Goal: Task Accomplishment & Management: Complete application form

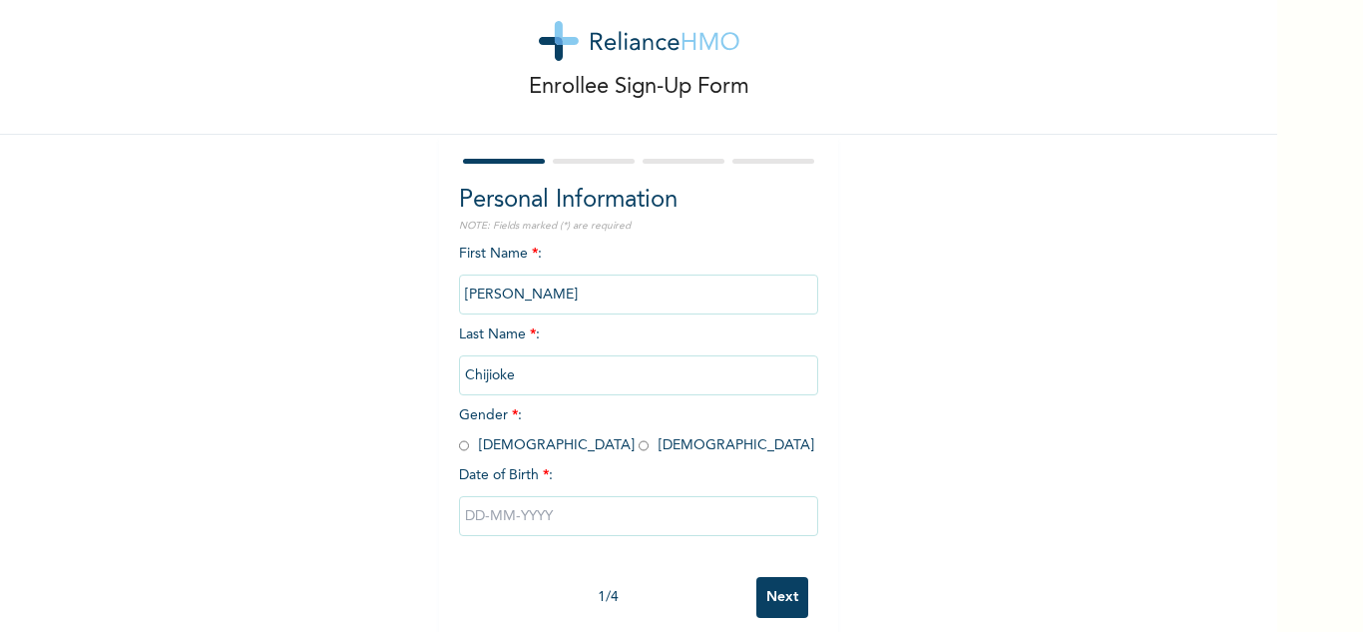
scroll to position [70, 0]
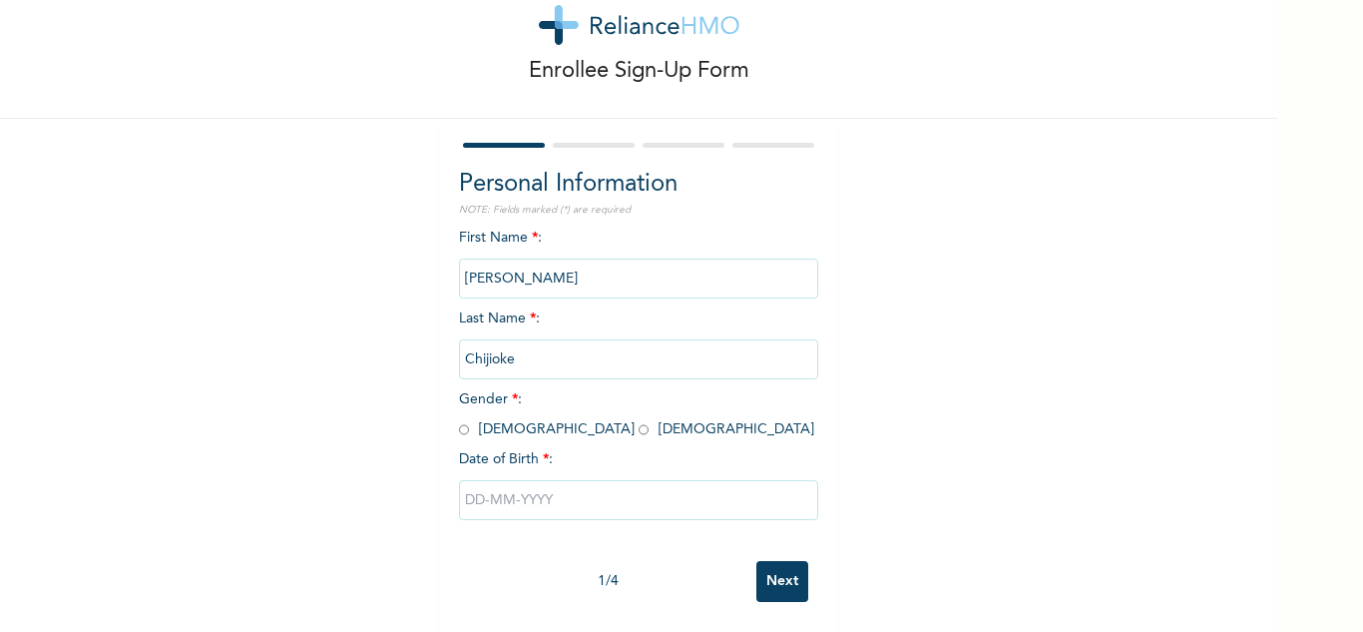
drag, startPoint x: 456, startPoint y: 415, endPoint x: 484, endPoint y: 426, distance: 30.0
click at [459, 420] on input "radio" at bounding box center [464, 429] width 10 height 19
radio input "true"
drag, startPoint x: 488, startPoint y: 490, endPoint x: 508, endPoint y: 491, distance: 20.0
click at [487, 490] on input "text" at bounding box center [638, 500] width 359 height 40
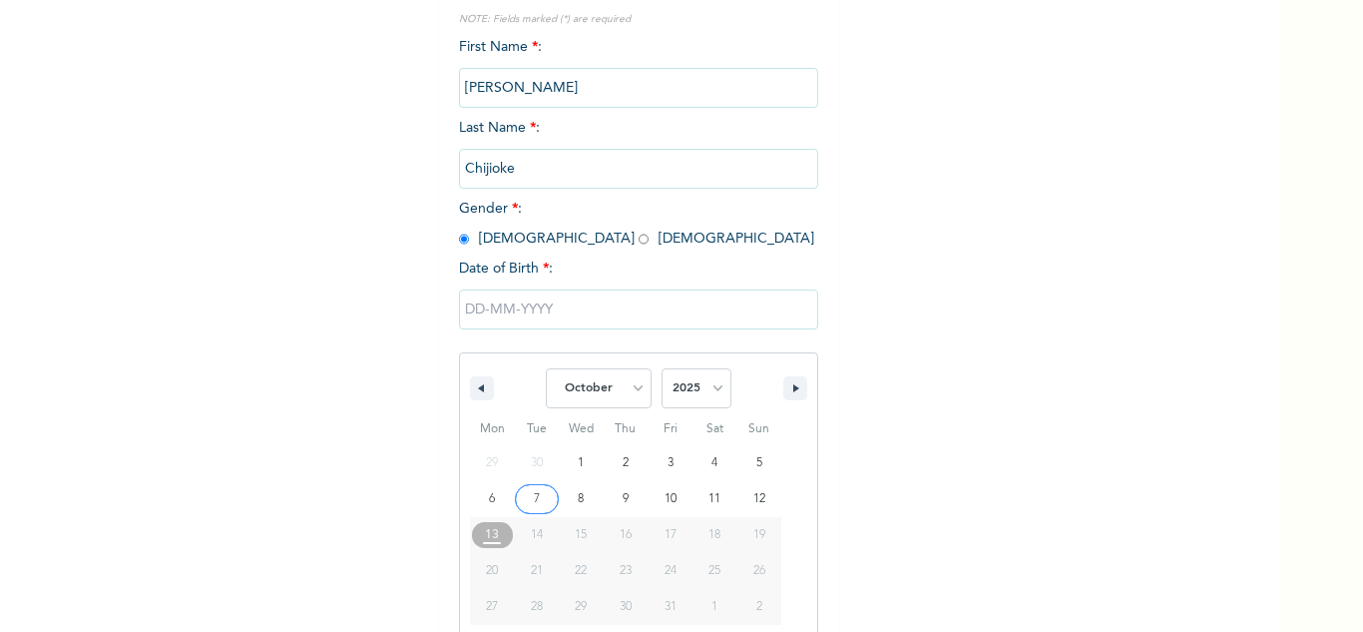
scroll to position [275, 0]
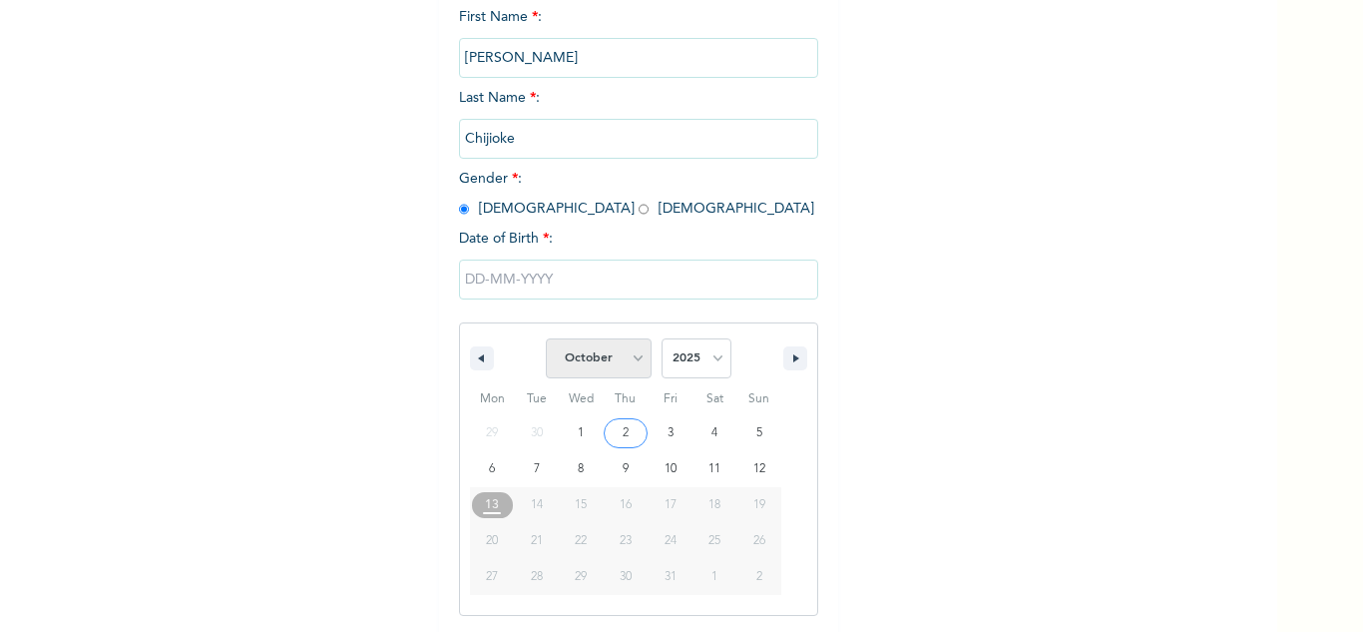
click at [624, 364] on select "January February March April May June July August September October November De…" at bounding box center [599, 358] width 106 height 40
select select "6"
click at [546, 339] on select "January February March April May June July August September October November De…" at bounding box center [599, 358] width 106 height 40
type input "[DATE]"
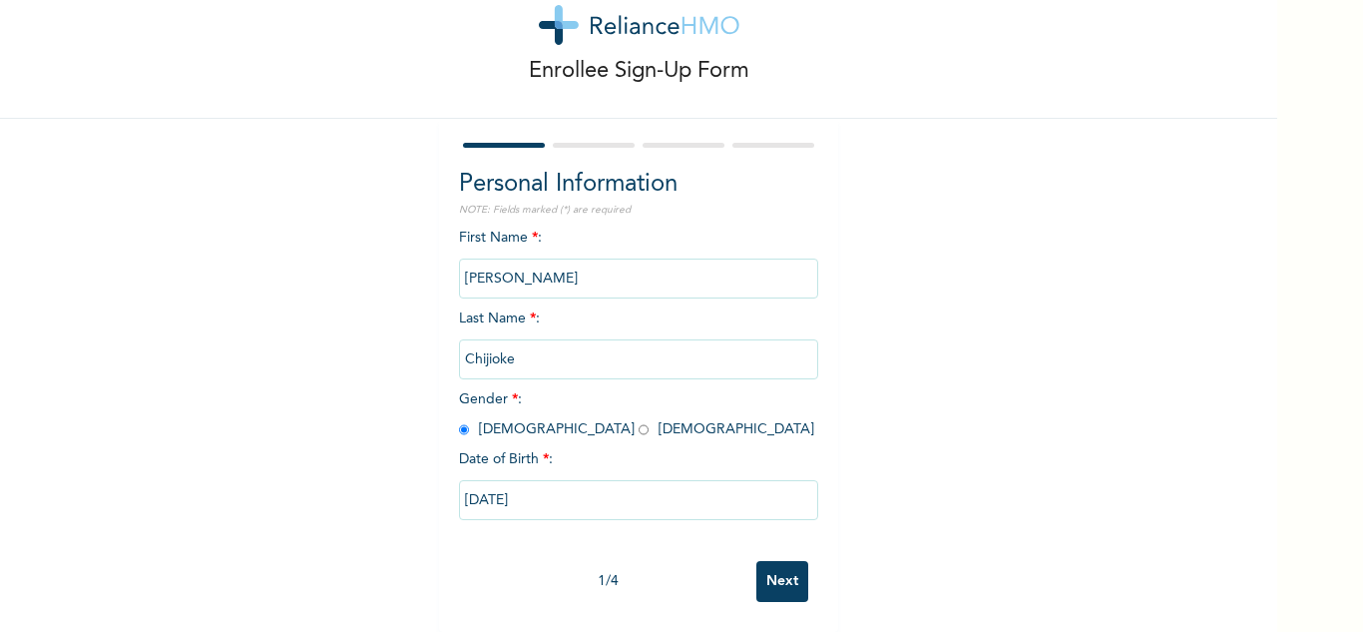
scroll to position [70, 0]
click at [643, 492] on input "[DATE]" at bounding box center [638, 500] width 359 height 40
select select "6"
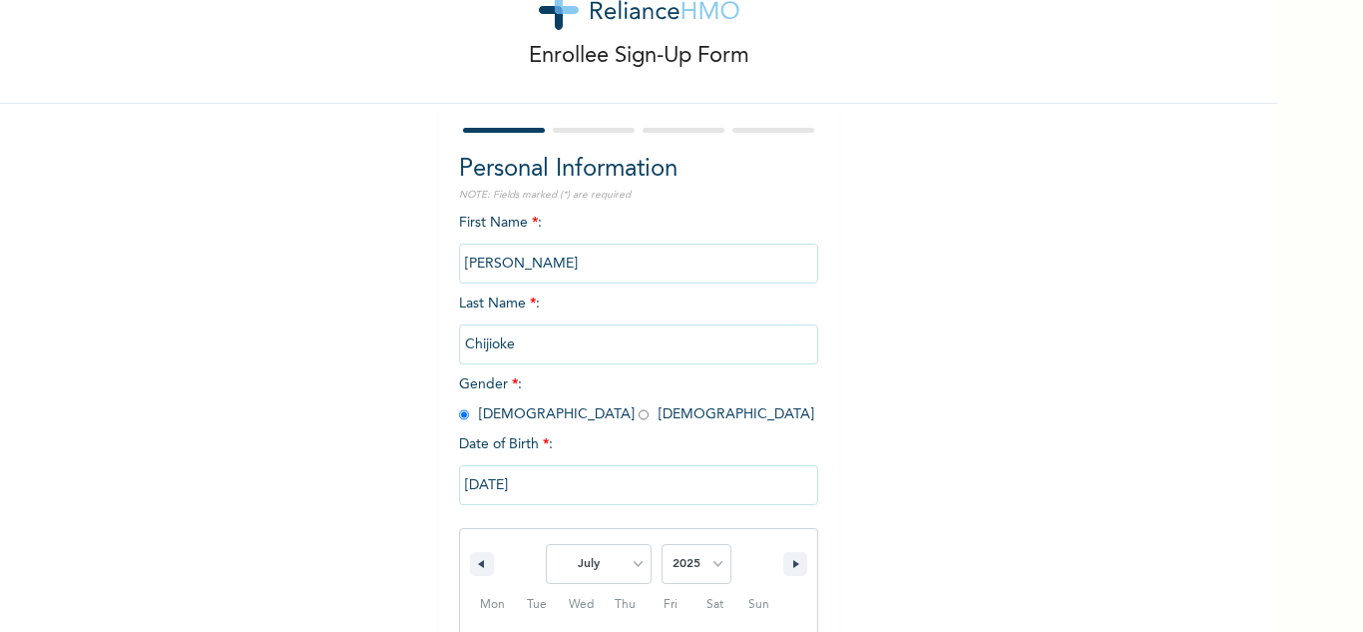
scroll to position [275, 0]
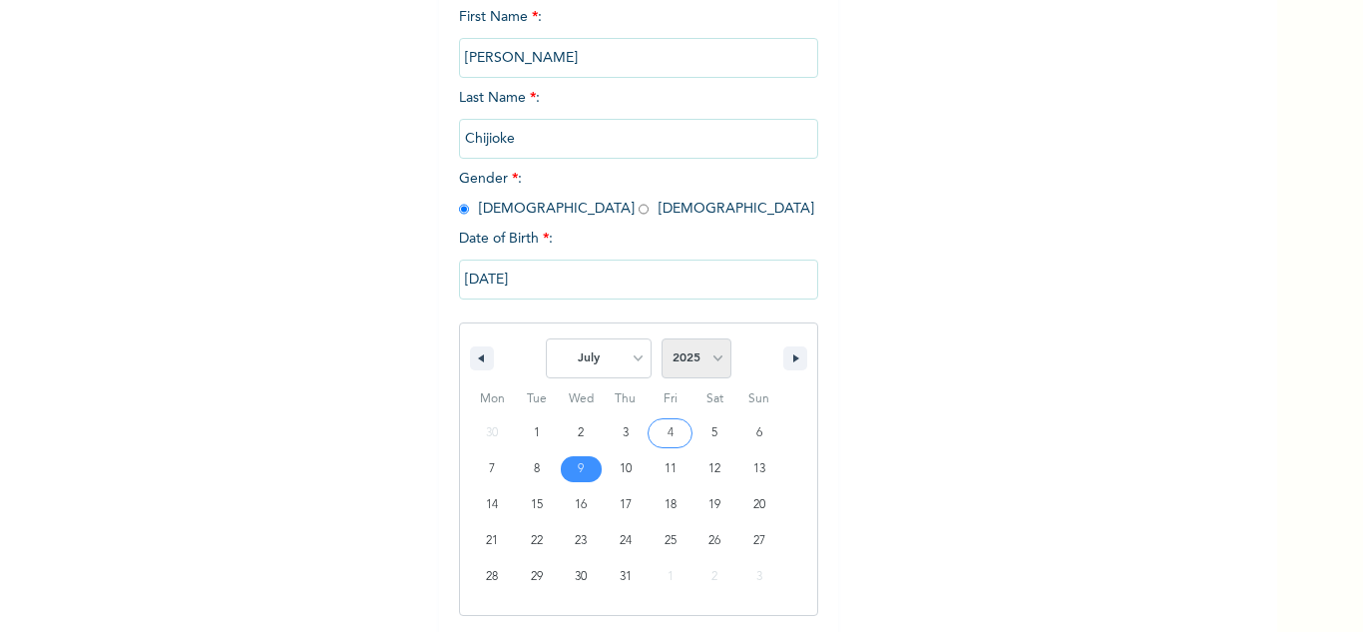
click at [713, 358] on select "2025 2024 2023 2022 2021 2020 2019 2018 2017 2016 2015 2014 2013 2012 2011 2010…" at bounding box center [697, 358] width 70 height 40
select select "1986"
click at [662, 339] on select "2025 2024 2023 2022 2021 2020 2019 2018 2017 2016 2015 2014 2013 2012 2011 2010…" at bounding box center [697, 358] width 70 height 40
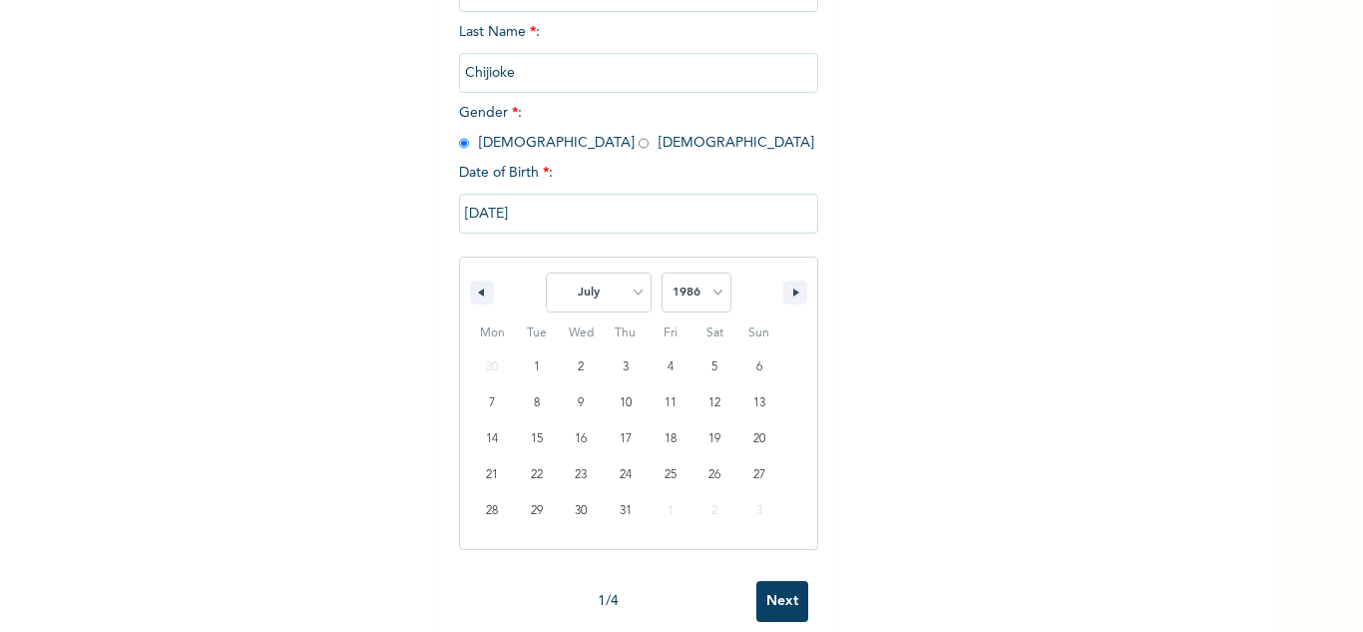
scroll to position [377, 0]
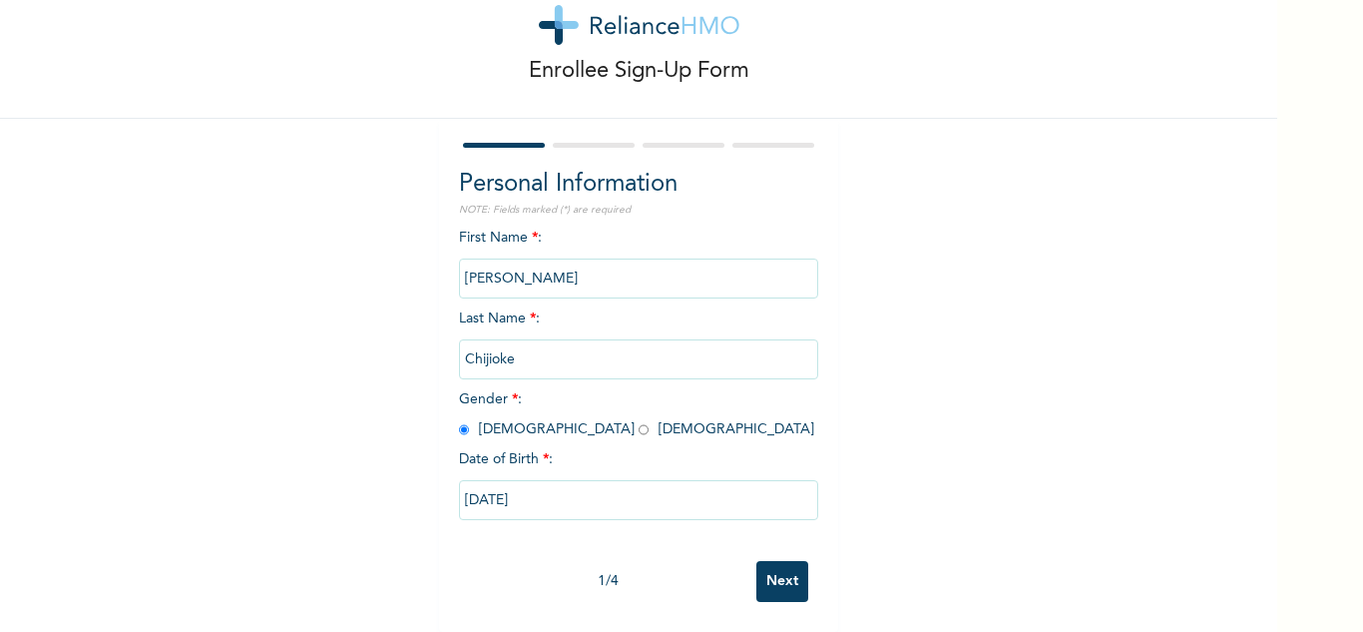
click at [778, 574] on input "Next" at bounding box center [783, 581] width 52 height 41
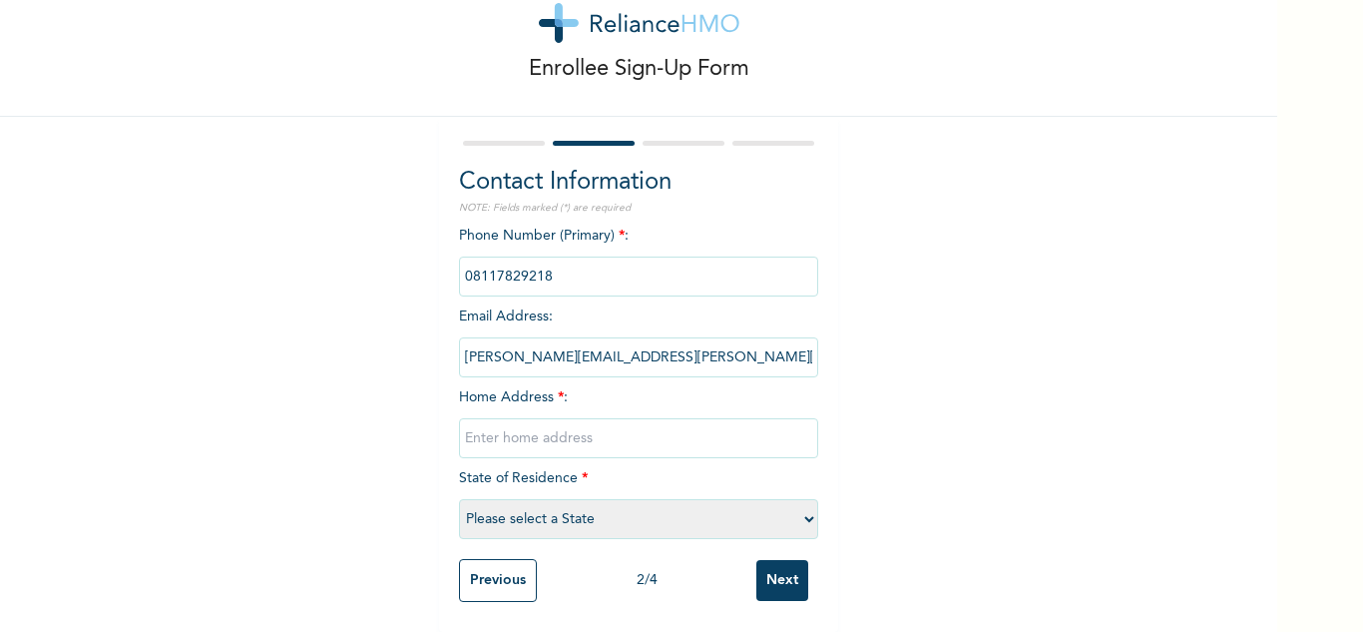
click at [612, 420] on input "text" at bounding box center [638, 438] width 359 height 40
type input "[STREET_ADDRESS][MEDICAL_DATA][PERSON_NAME]"
click at [805, 501] on select "Please select a State [PERSON_NAME] (FCT) [PERSON_NAME] Ibom [GEOGRAPHIC_DATA] …" at bounding box center [638, 519] width 359 height 40
select select "25"
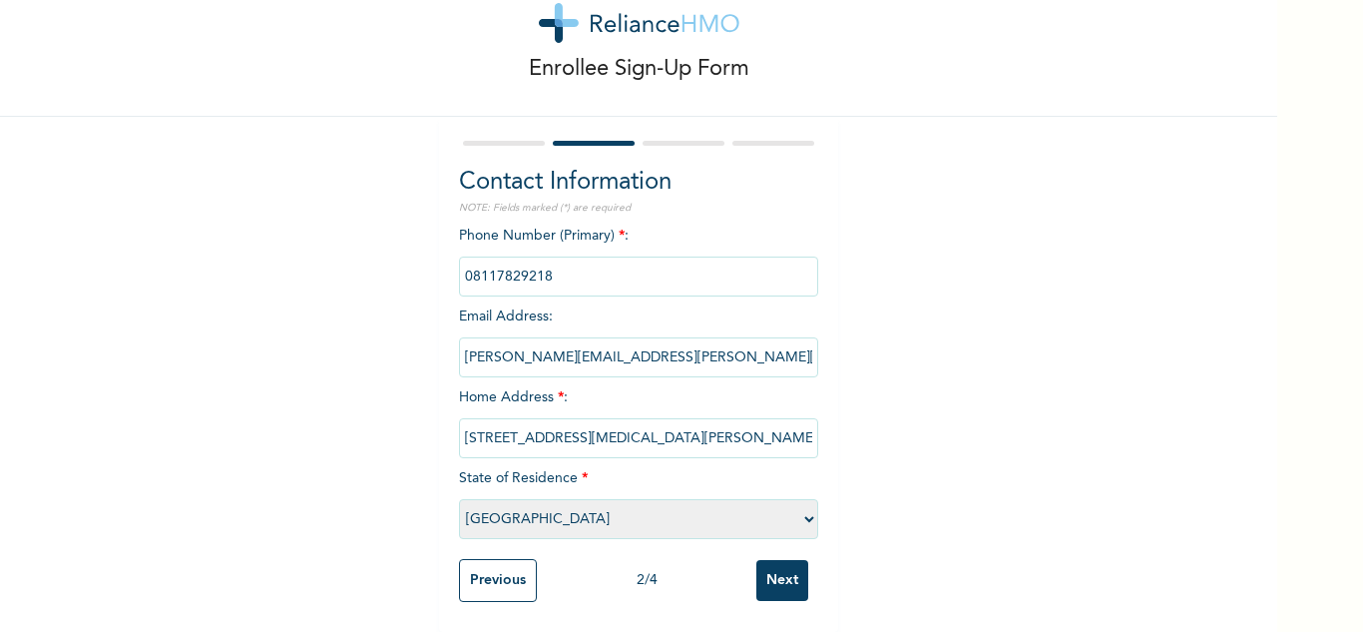
click at [459, 499] on select "Please select a State [PERSON_NAME] (FCT) [PERSON_NAME] Ibom [GEOGRAPHIC_DATA] …" at bounding box center [638, 519] width 359 height 40
click at [786, 572] on input "Next" at bounding box center [783, 580] width 52 height 41
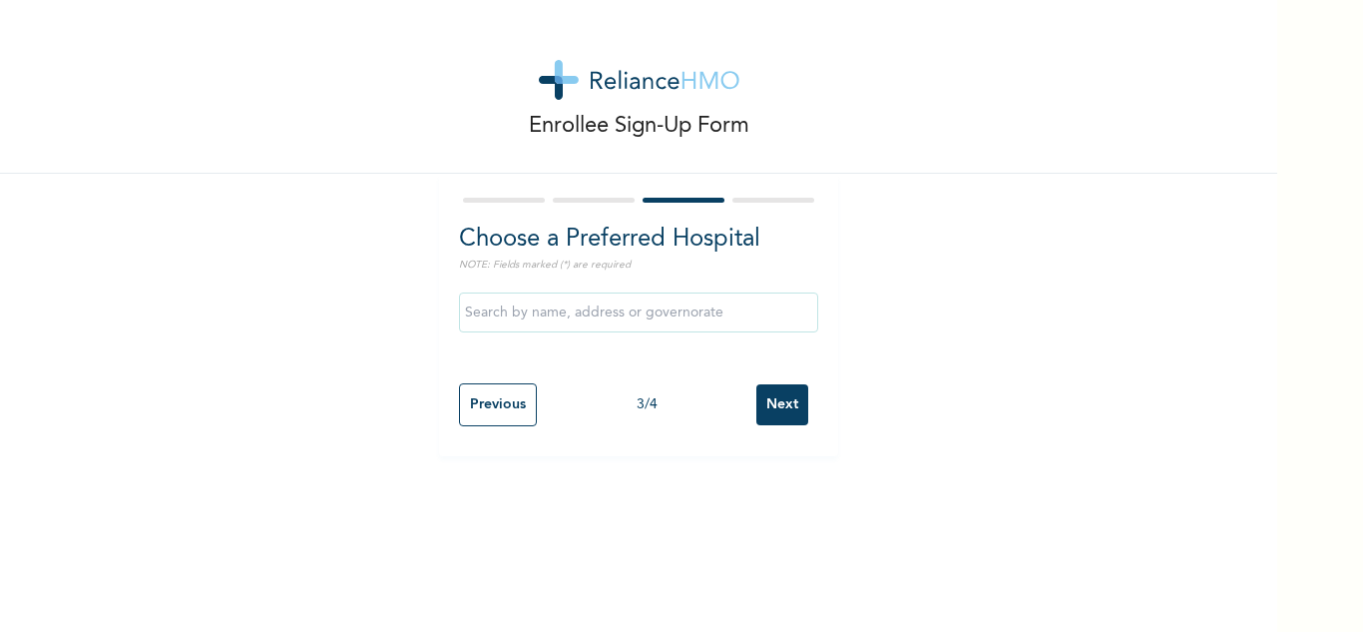
scroll to position [0, 0]
click at [768, 319] on input "text" at bounding box center [638, 312] width 359 height 40
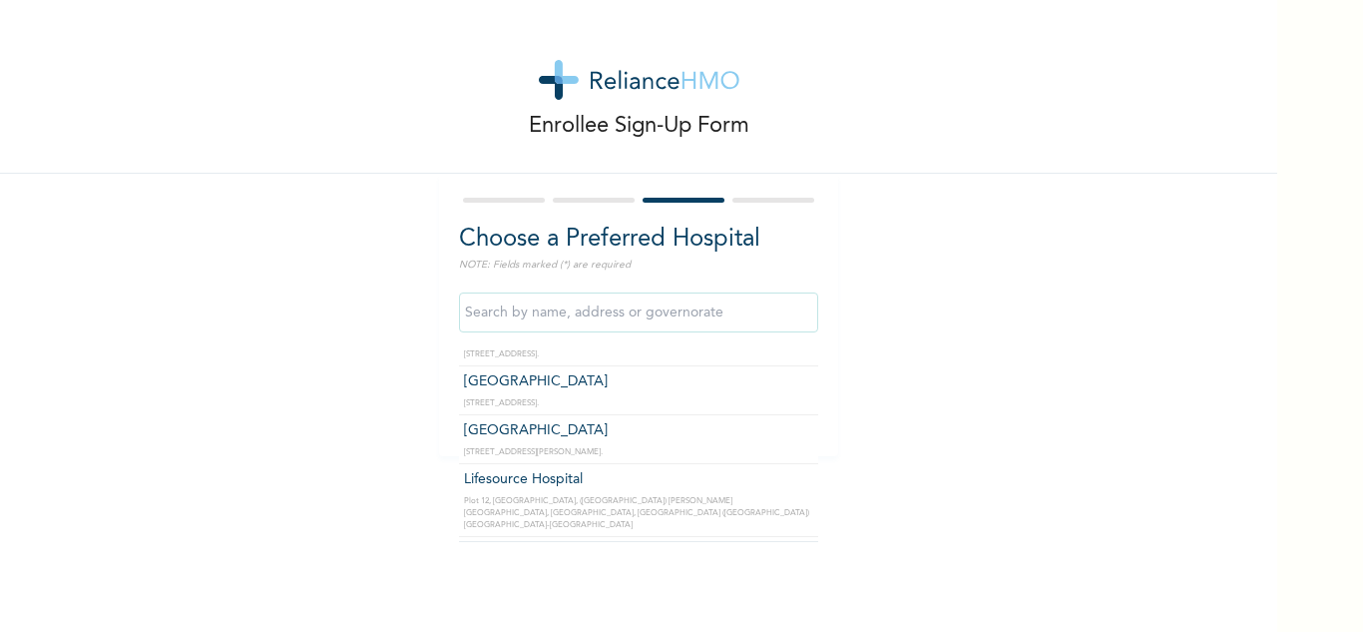
scroll to position [599, 0]
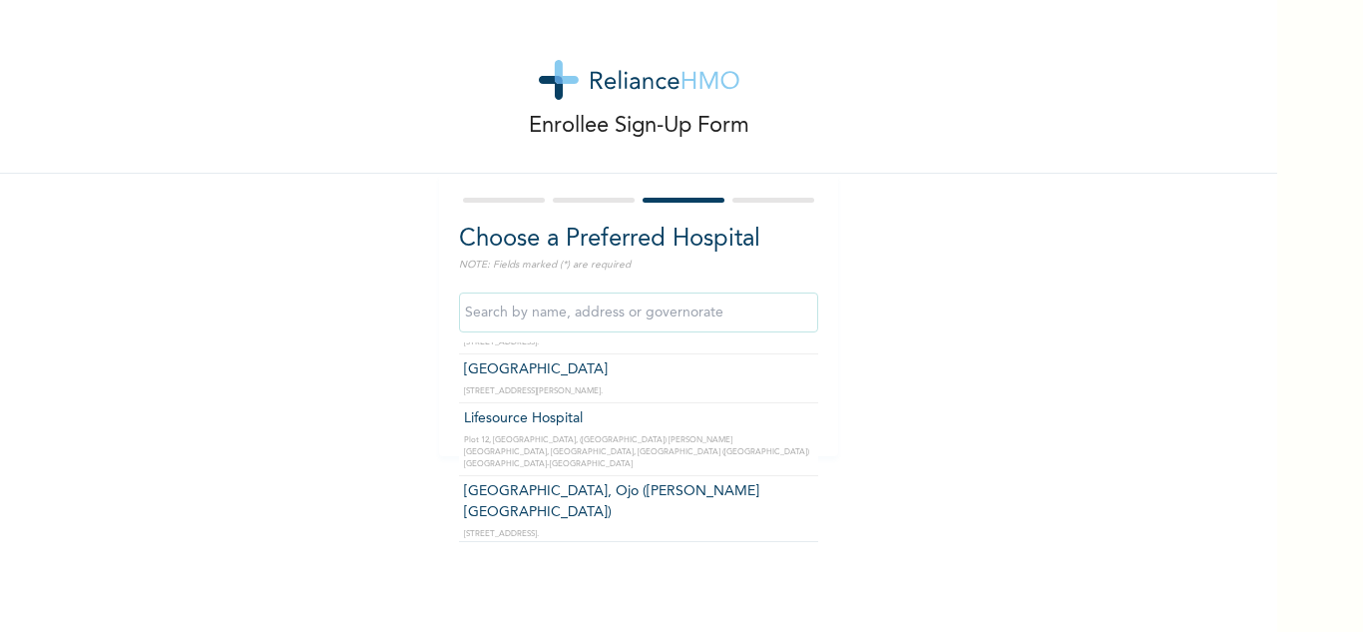
click at [1020, 308] on div "Enrollee Sign-Up Form Choose a Preferred Hospital NOTE: Fields marked (*) are r…" at bounding box center [639, 228] width 1278 height 456
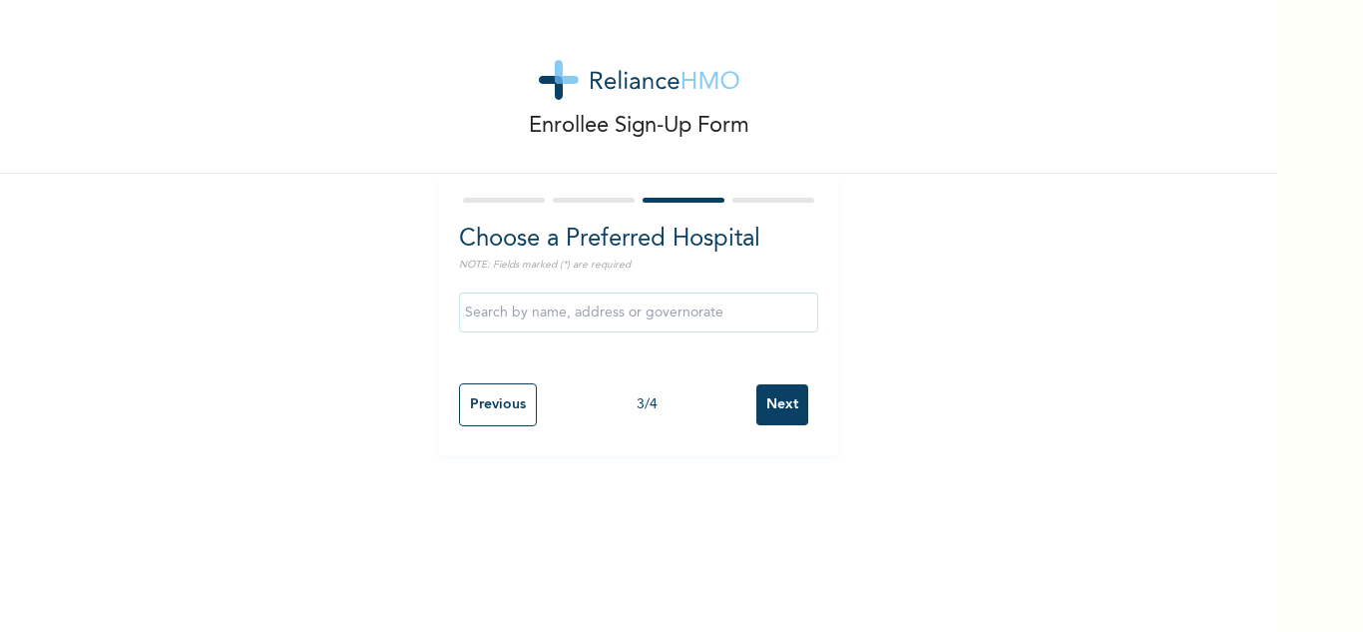
click at [737, 315] on input "text" at bounding box center [638, 312] width 359 height 40
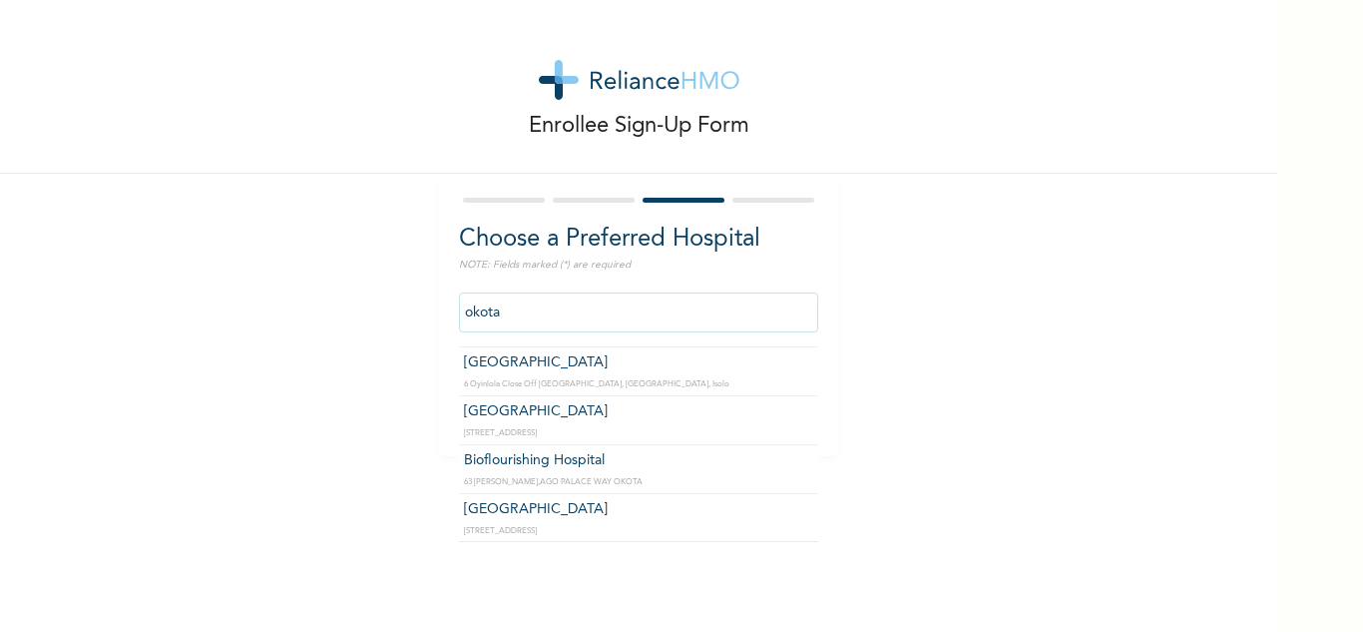
scroll to position [42, 0]
type input "[GEOGRAPHIC_DATA]"
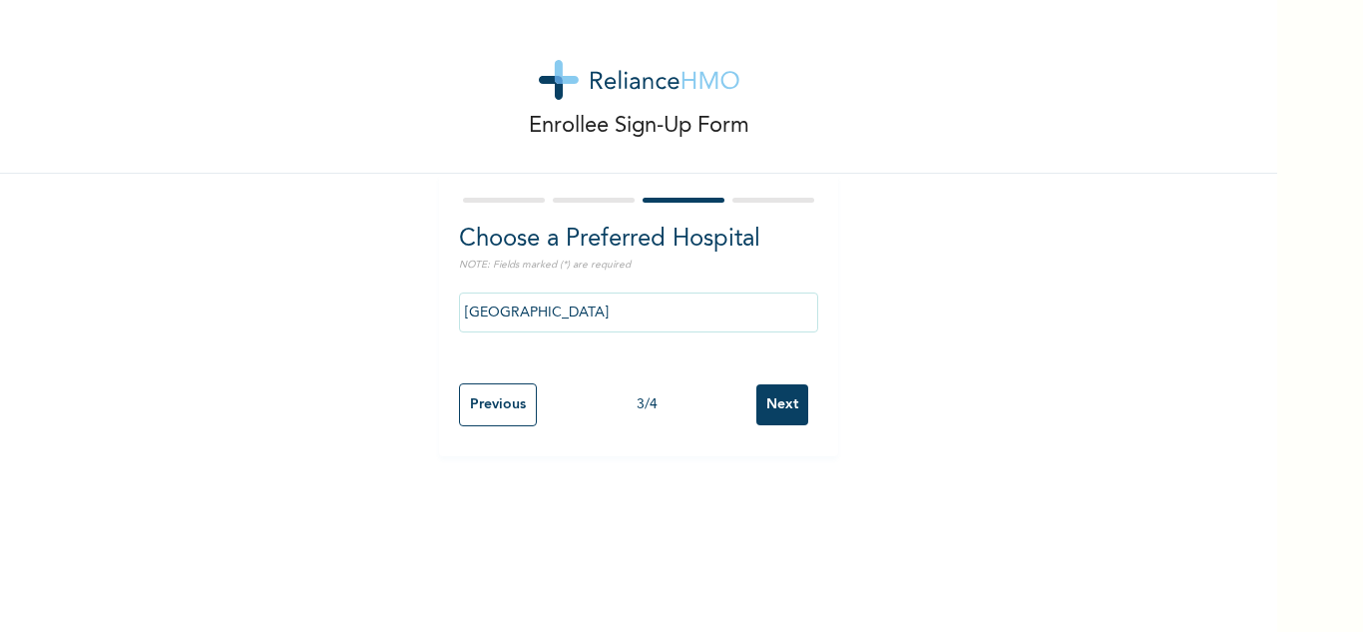
click at [774, 405] on input "Next" at bounding box center [783, 404] width 52 height 41
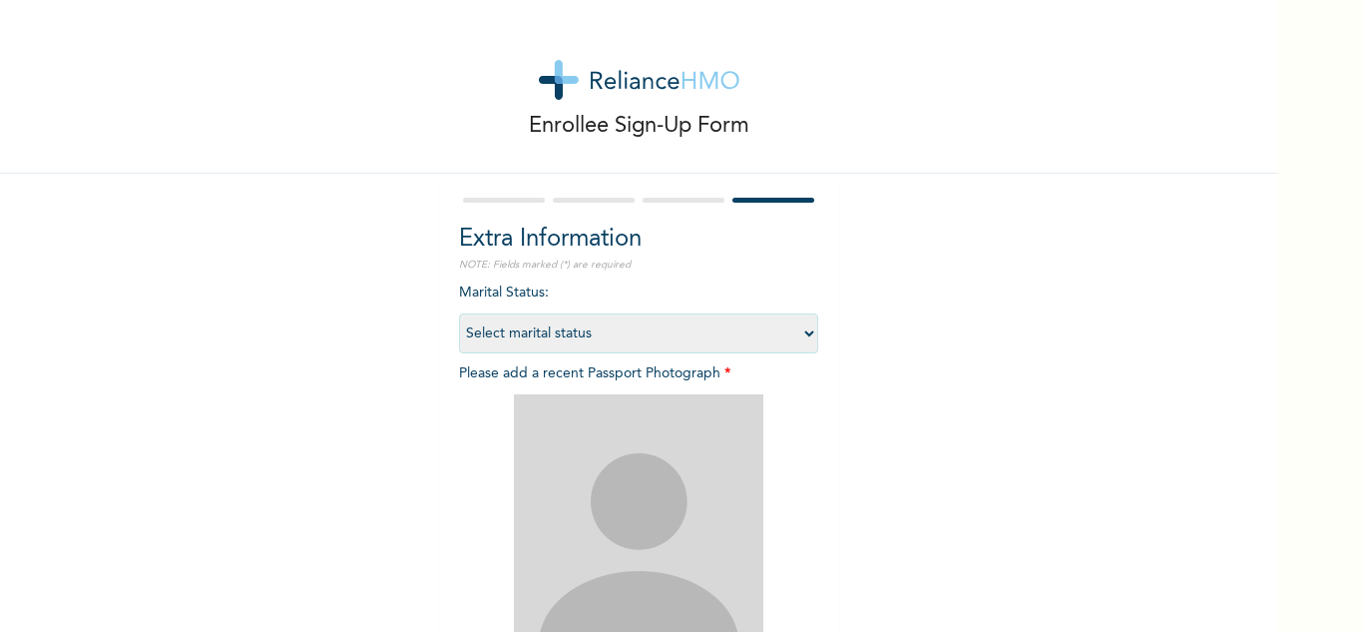
click at [800, 337] on select "Select marital status [DEMOGRAPHIC_DATA] Married [DEMOGRAPHIC_DATA] Widow/[DEMO…" at bounding box center [638, 333] width 359 height 40
select select "2"
click at [459, 313] on select "Select marital status [DEMOGRAPHIC_DATA] Married [DEMOGRAPHIC_DATA] Widow/[DEMO…" at bounding box center [638, 333] width 359 height 40
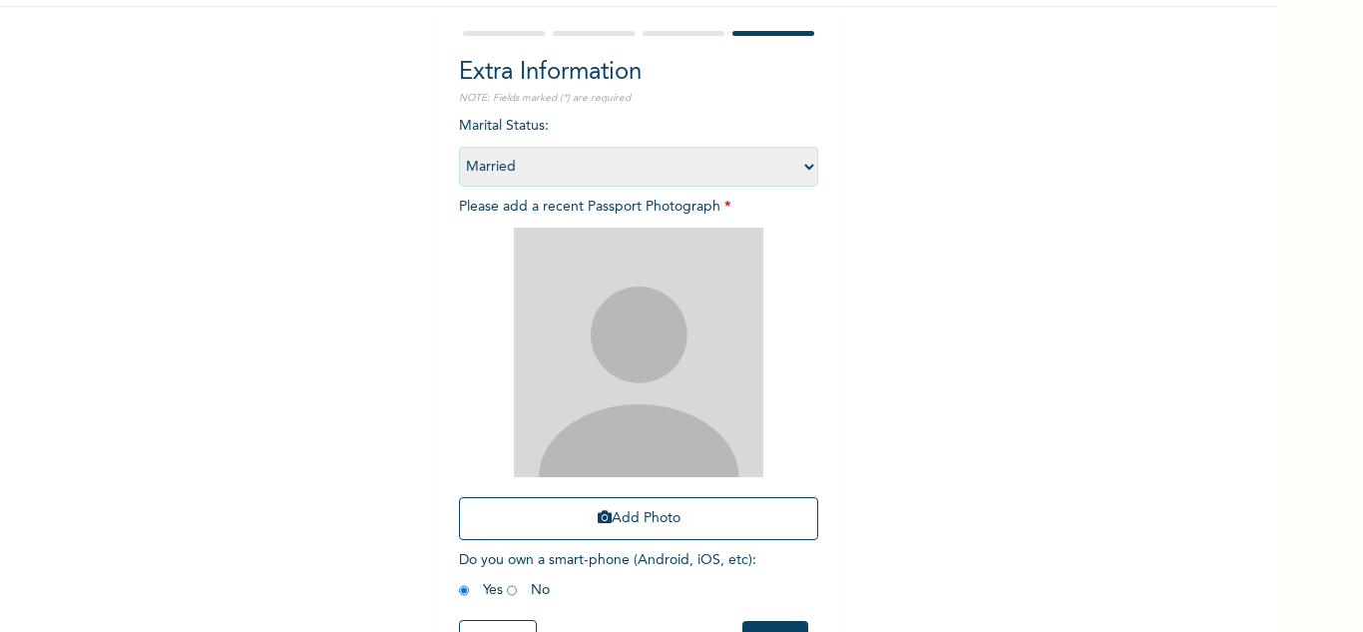
scroll to position [200, 0]
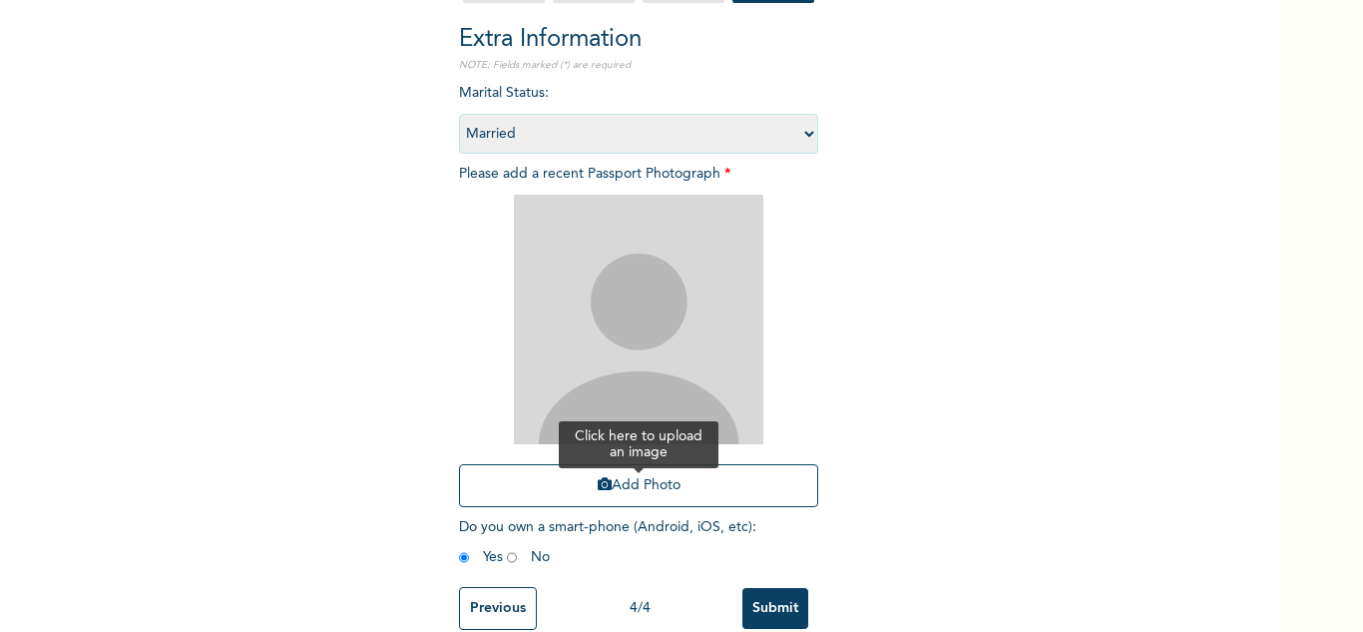
click at [677, 484] on button "Add Photo" at bounding box center [638, 485] width 359 height 43
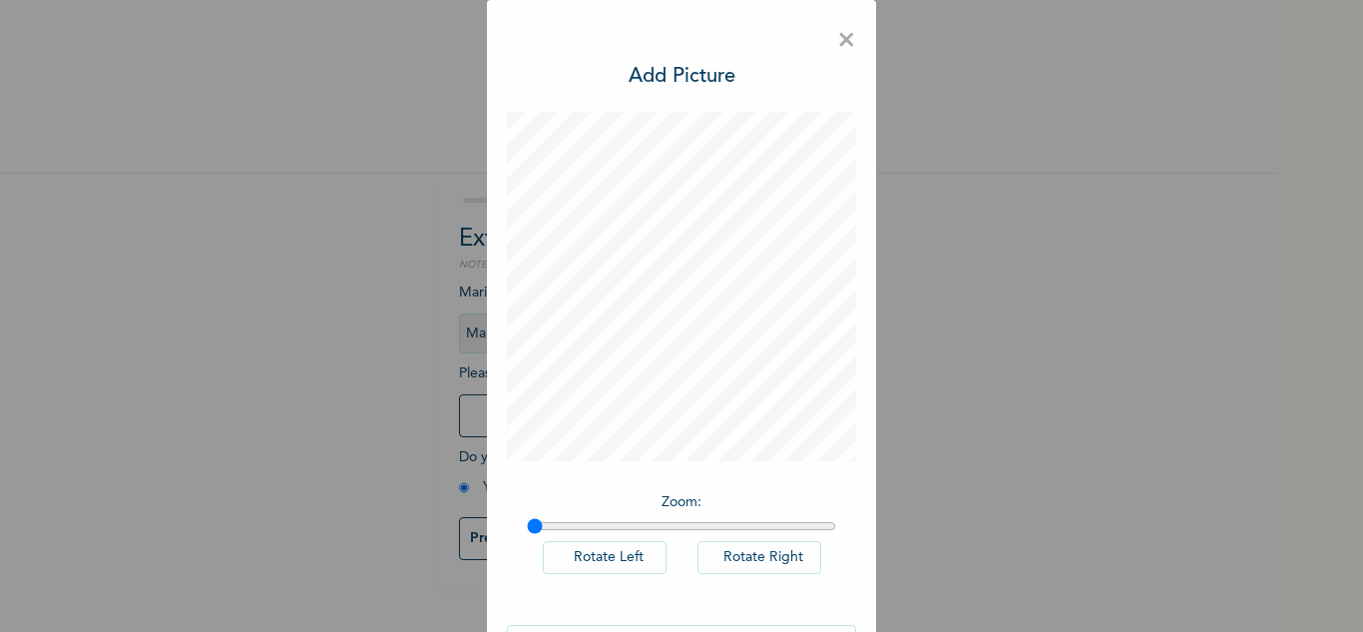
scroll to position [65, 0]
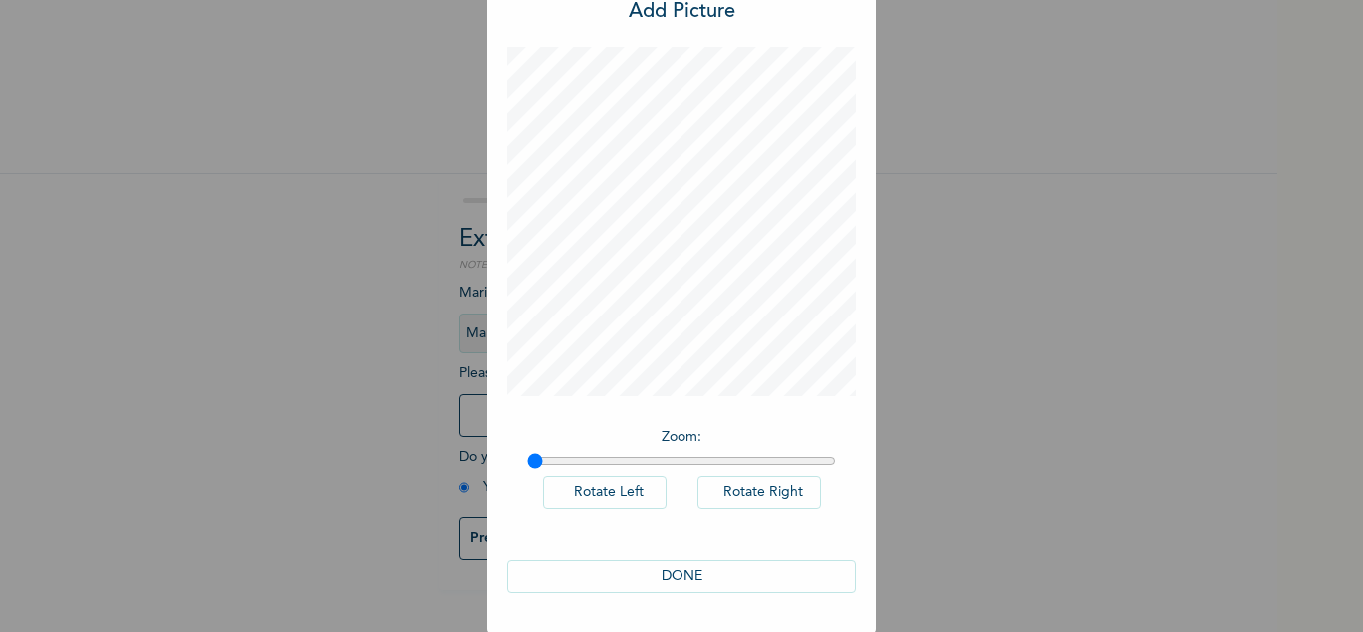
click at [673, 572] on button "DONE" at bounding box center [681, 576] width 349 height 33
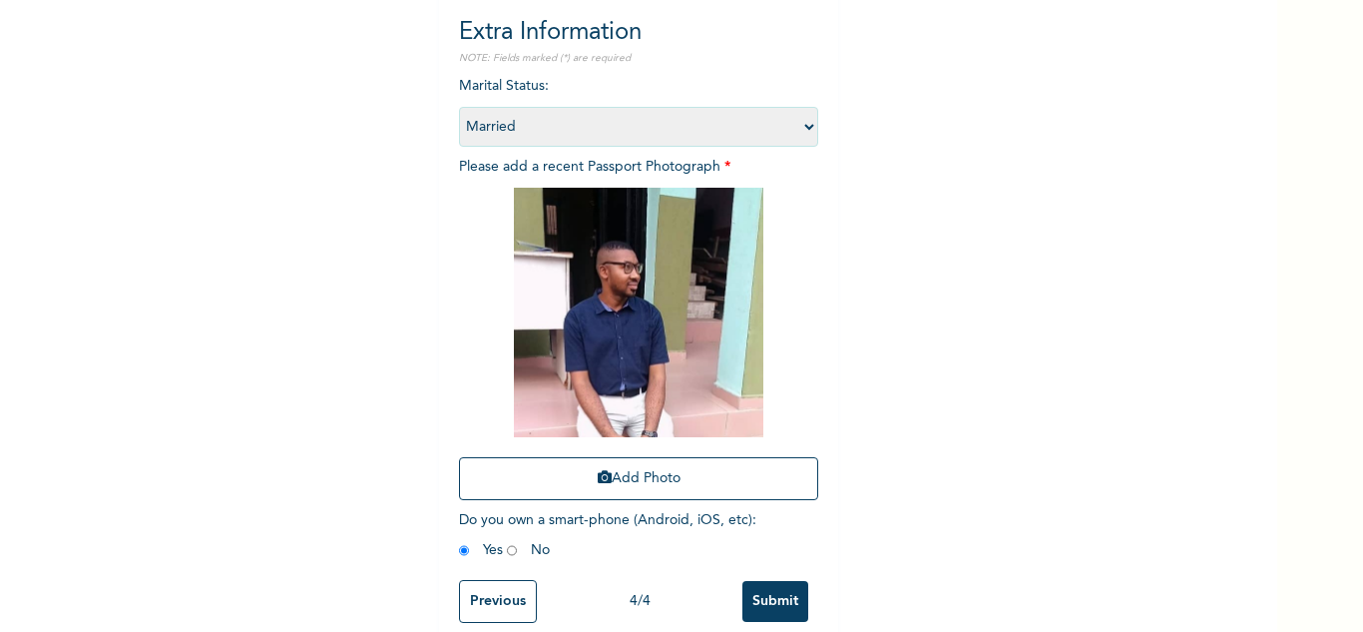
scroll to position [243, 0]
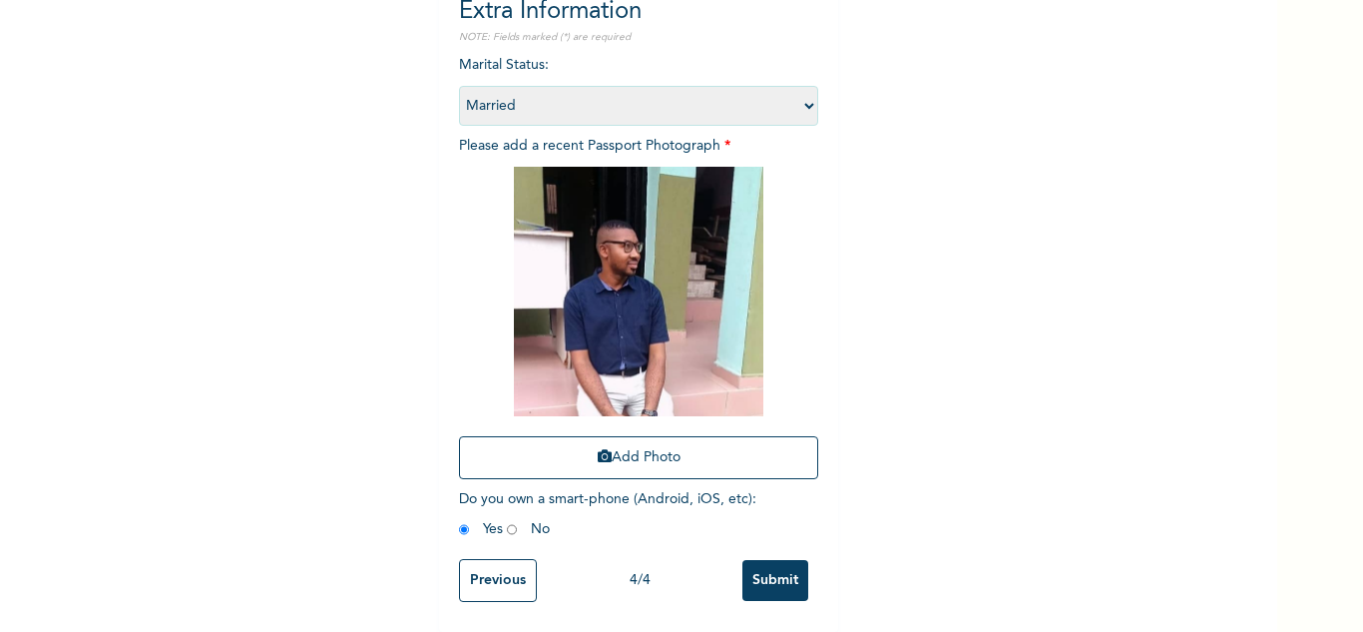
click at [780, 566] on input "Submit" at bounding box center [776, 580] width 66 height 41
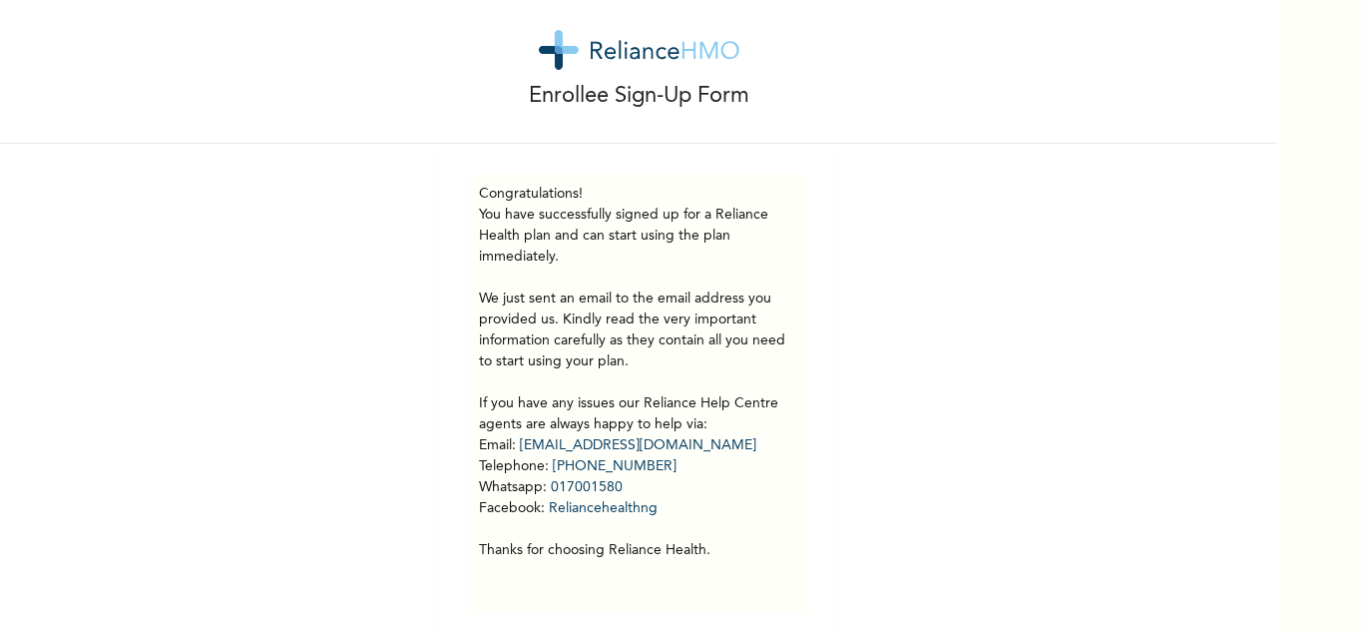
scroll to position [56, 0]
